Goal: Find specific page/section: Find specific page/section

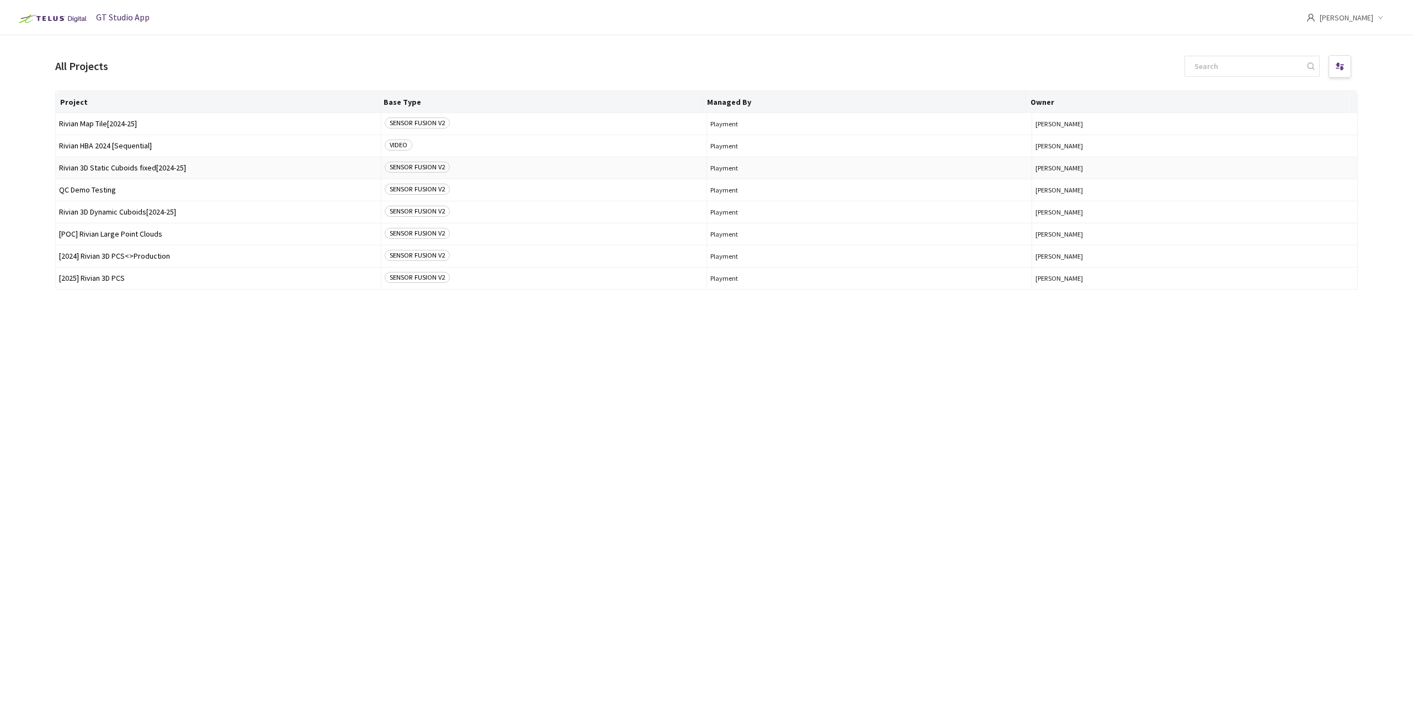
click at [178, 169] on span "Rivian 3D Static Cuboids fixed[2024-25]" at bounding box center [218, 168] width 318 height 8
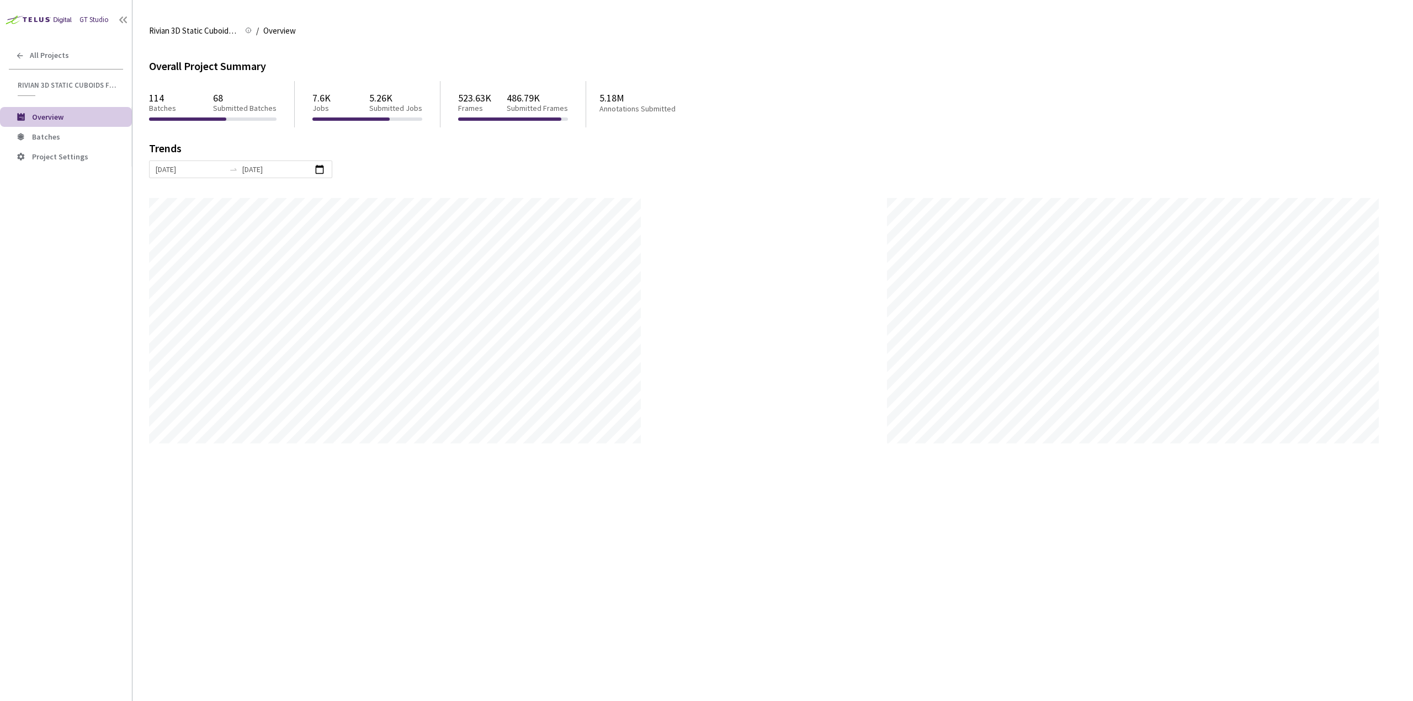
scroll to position [701, 1413]
click at [88, 137] on span "Batches" at bounding box center [77, 136] width 91 height 9
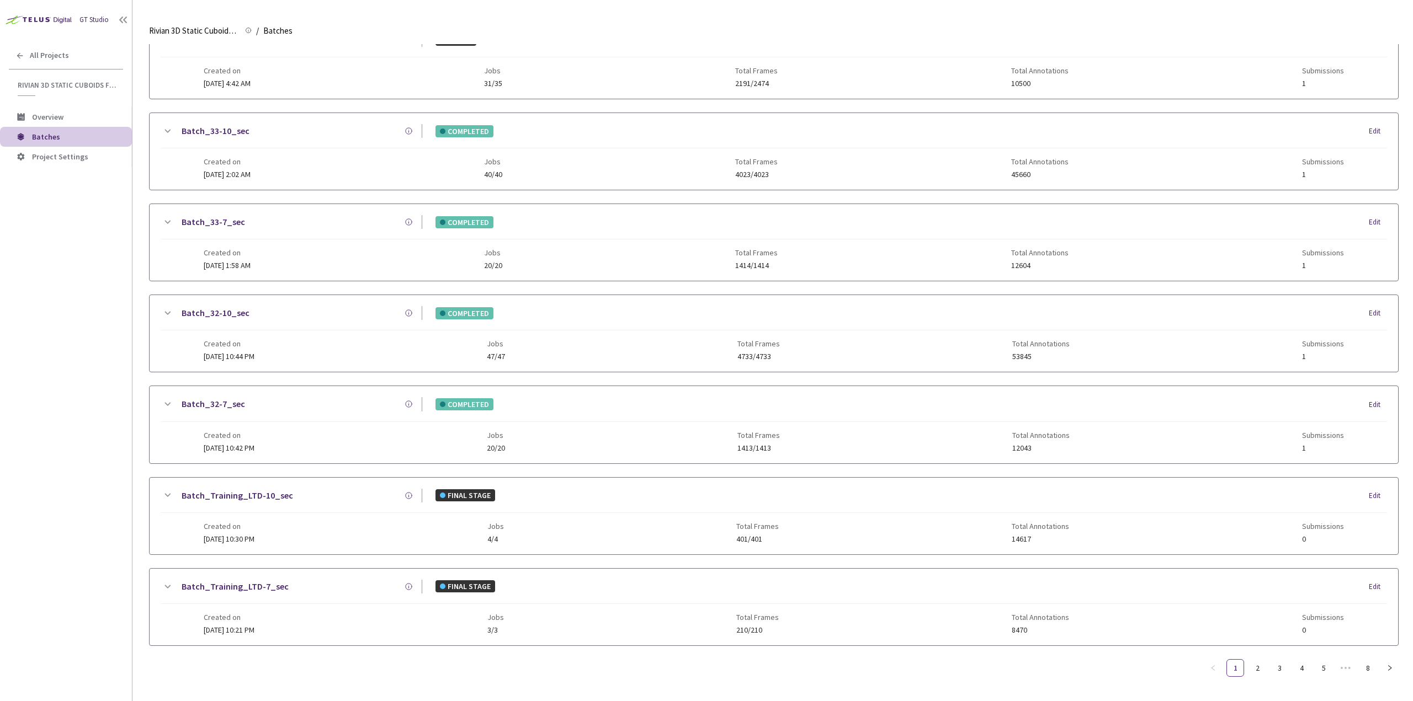
scroll to position [870, 0]
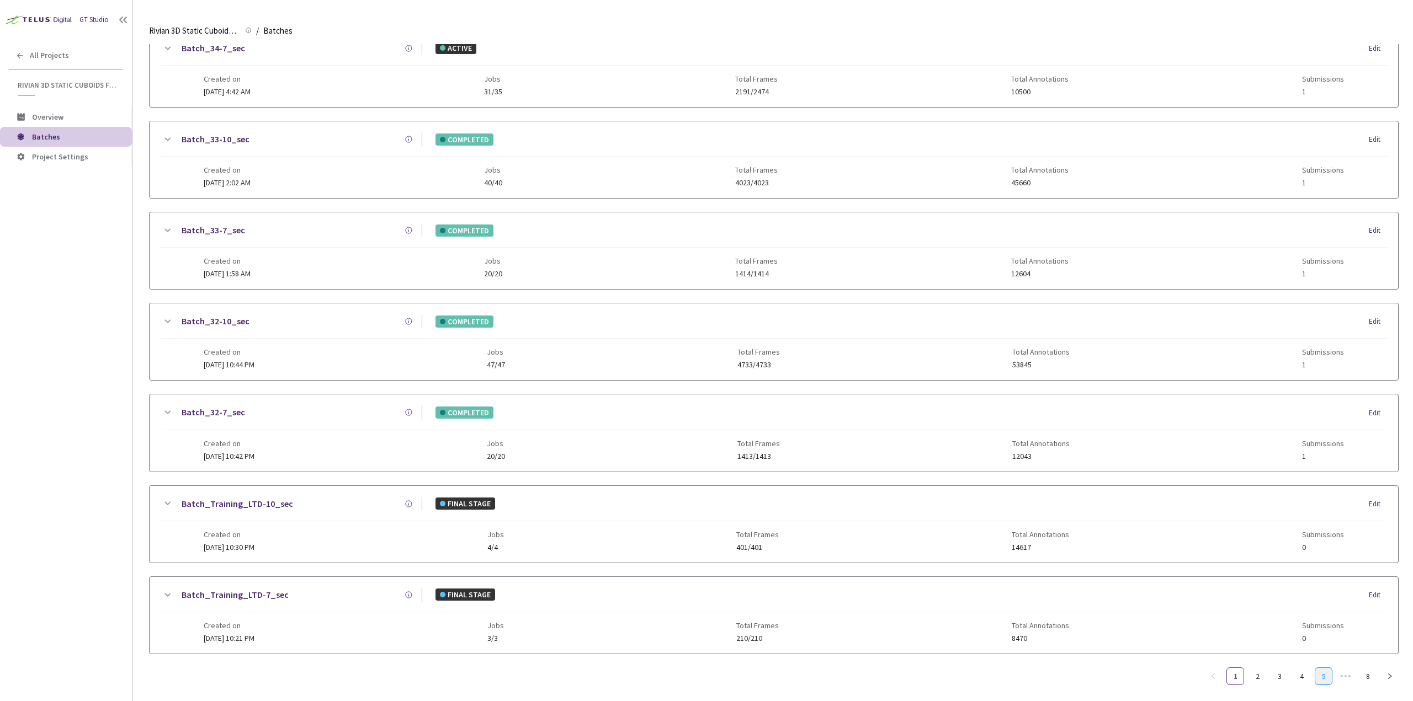
click at [1324, 672] on link "5" at bounding box center [1323, 676] width 17 height 17
click at [1321, 669] on link "6" at bounding box center [1323, 676] width 17 height 17
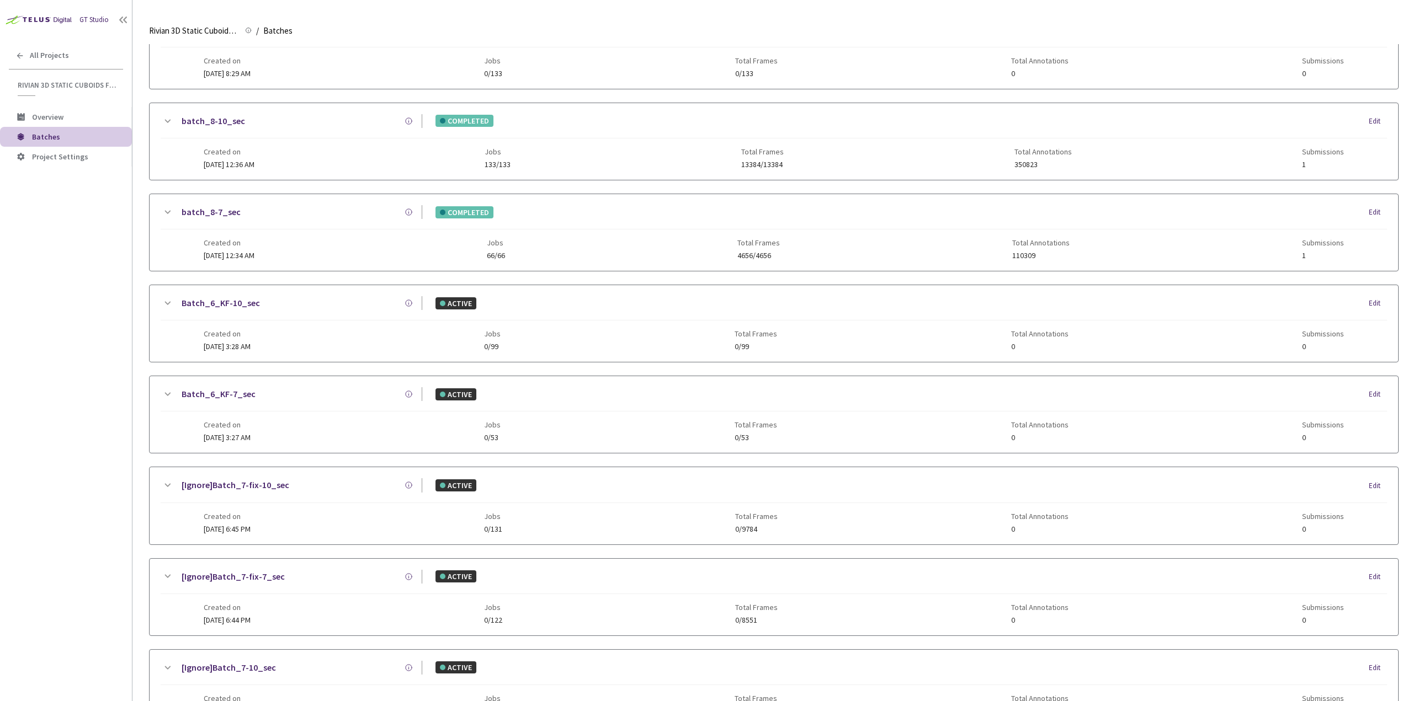
scroll to position [0, 0]
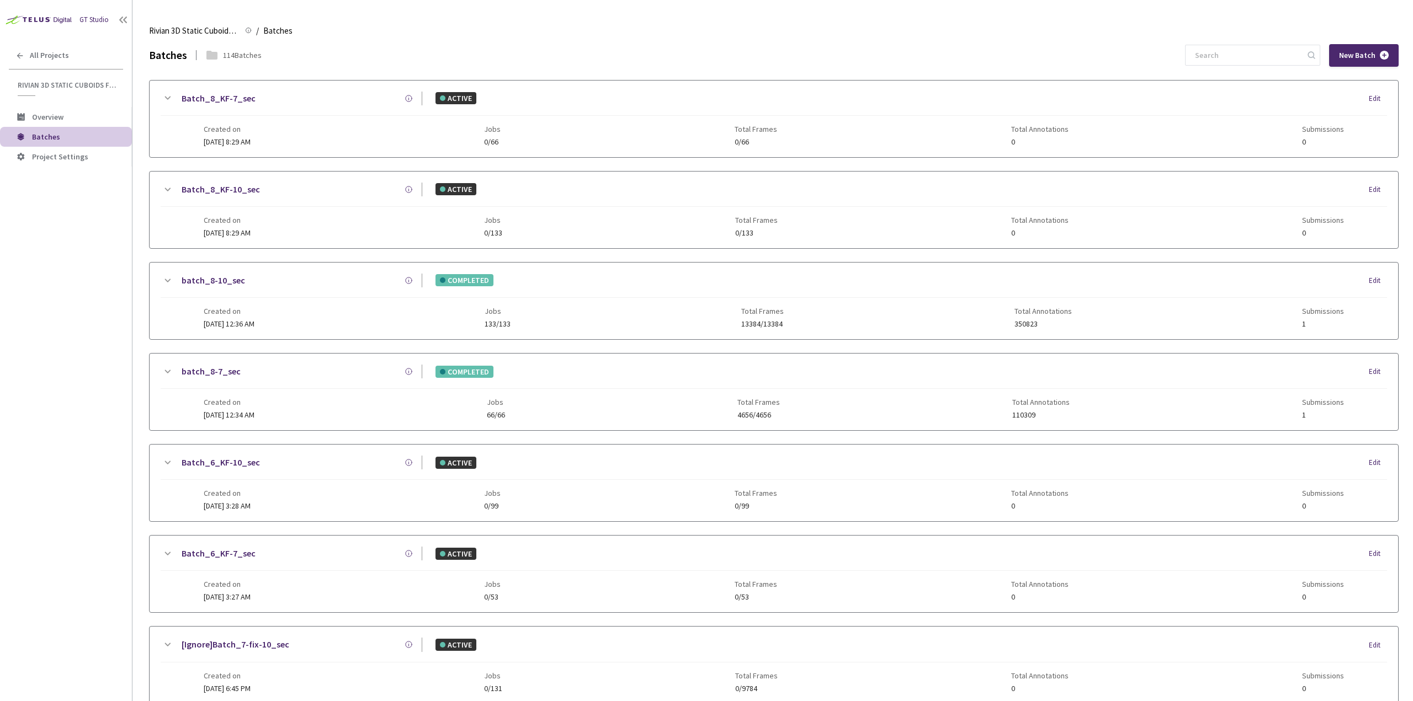
click at [285, 295] on div "batch_8-10_sec COMPLETED Edit" at bounding box center [774, 286] width 1226 height 24
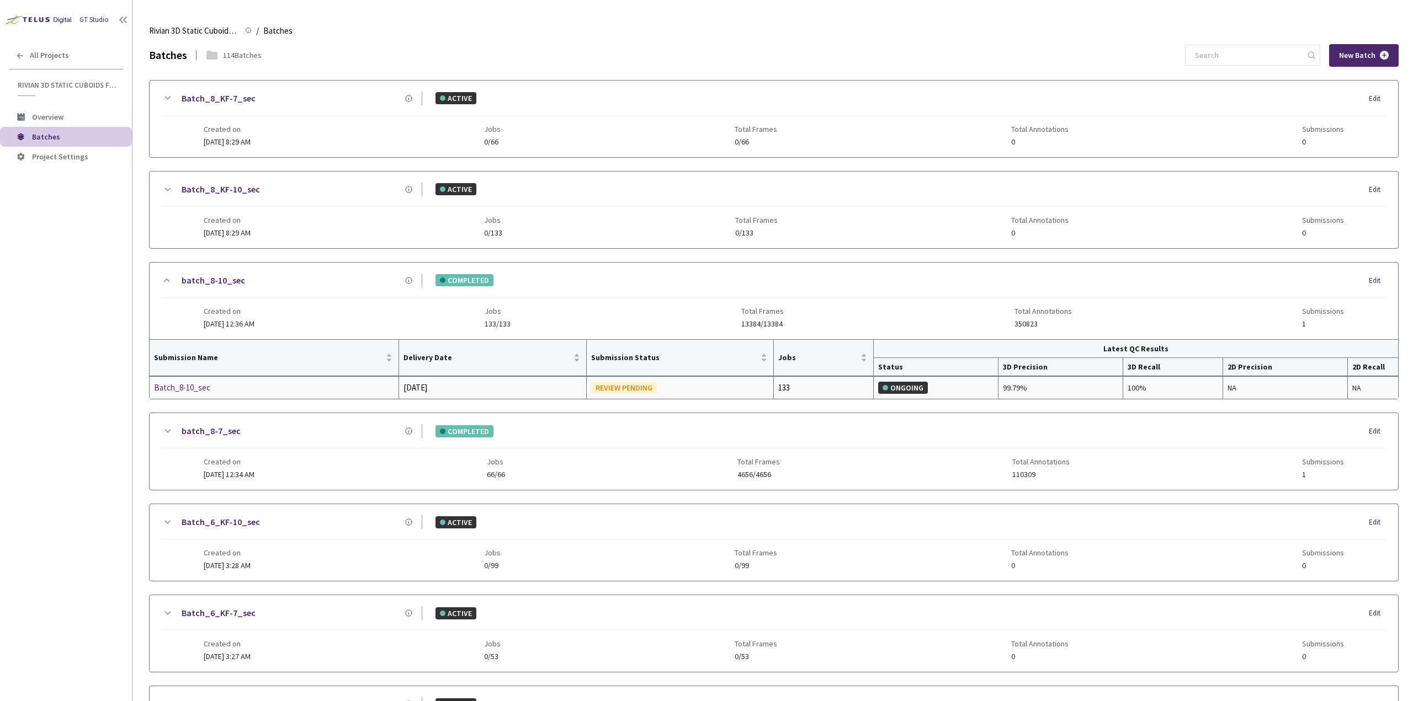
click at [191, 385] on div "Batch_8-10_sec" at bounding box center [212, 387] width 117 height 13
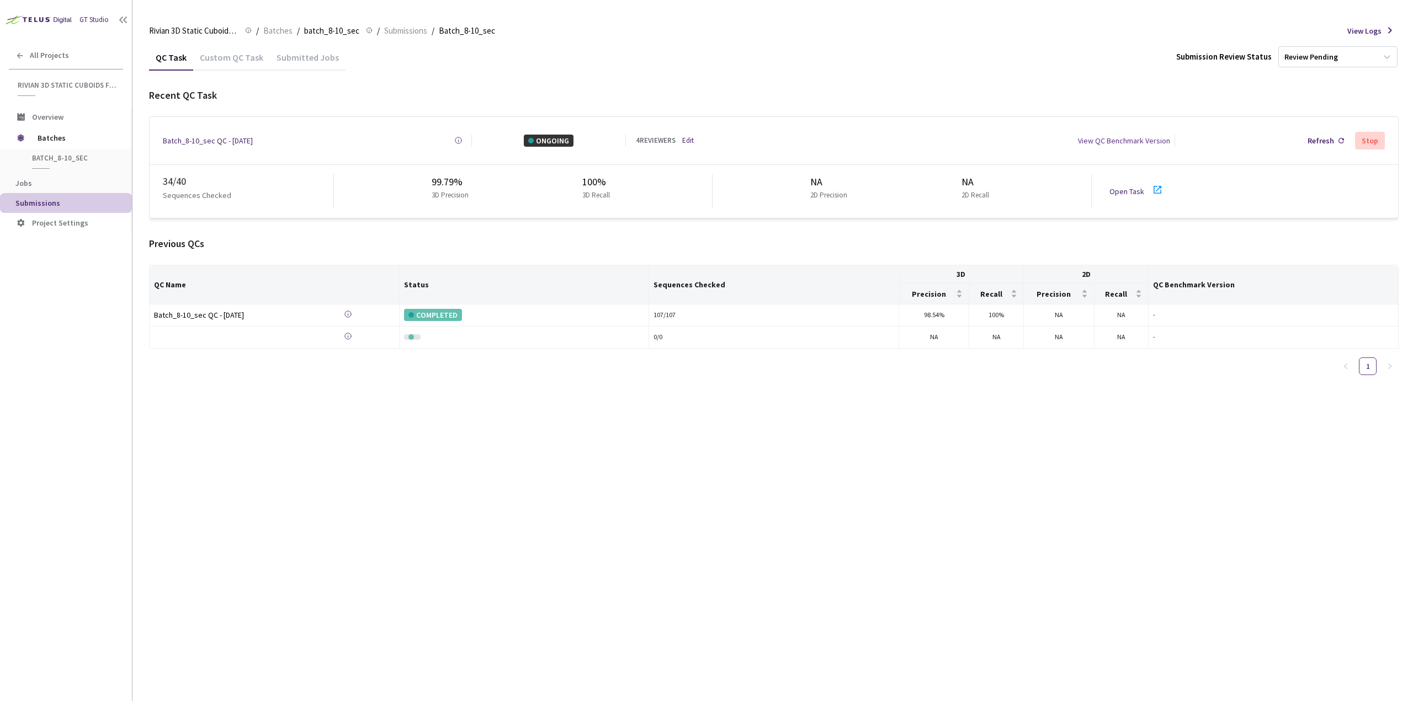
click at [1117, 189] on link "Open Task" at bounding box center [1126, 192] width 35 height 10
